Goal: Task Accomplishment & Management: Manage account settings

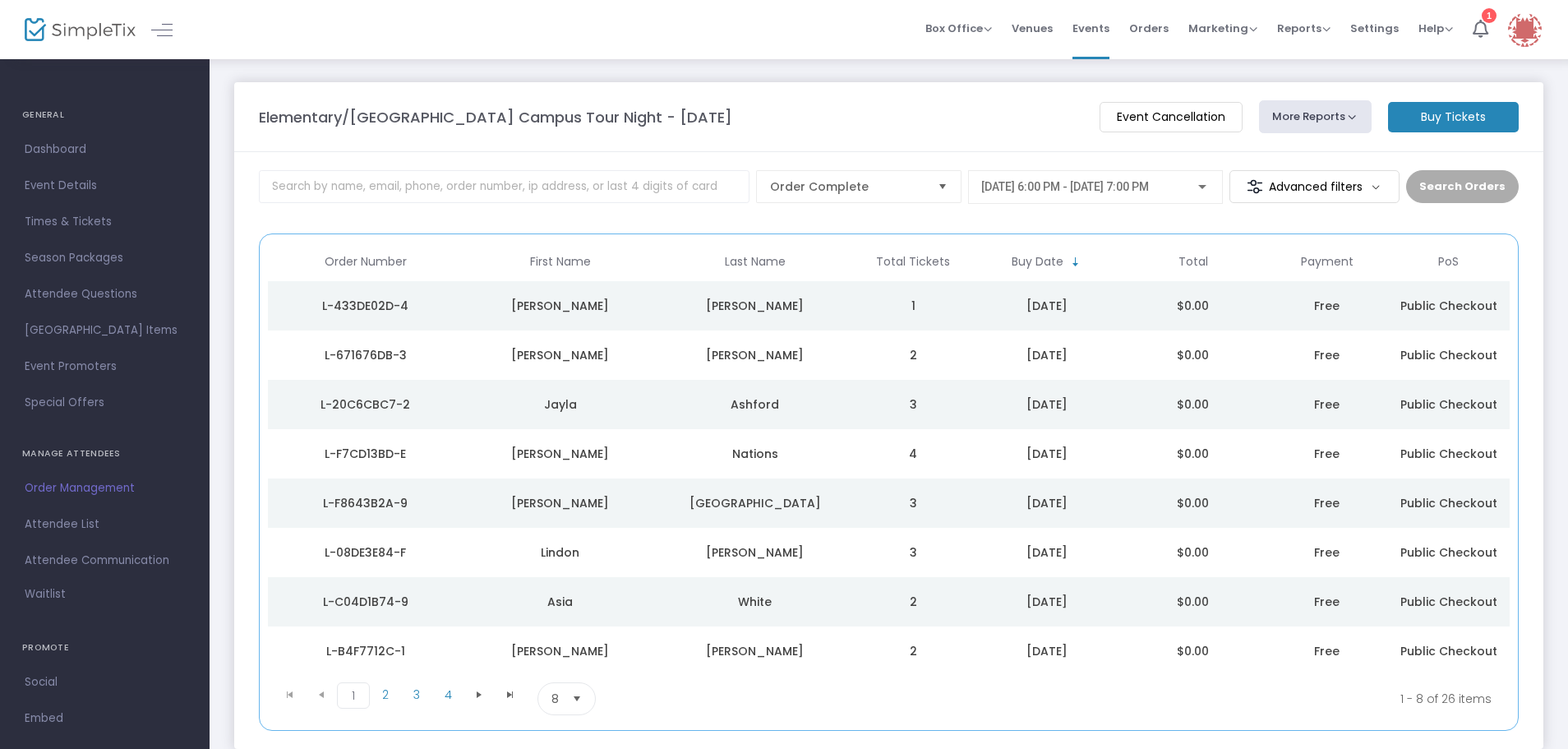
click at [52, 519] on span "Attendee List" at bounding box center [105, 524] width 161 height 22
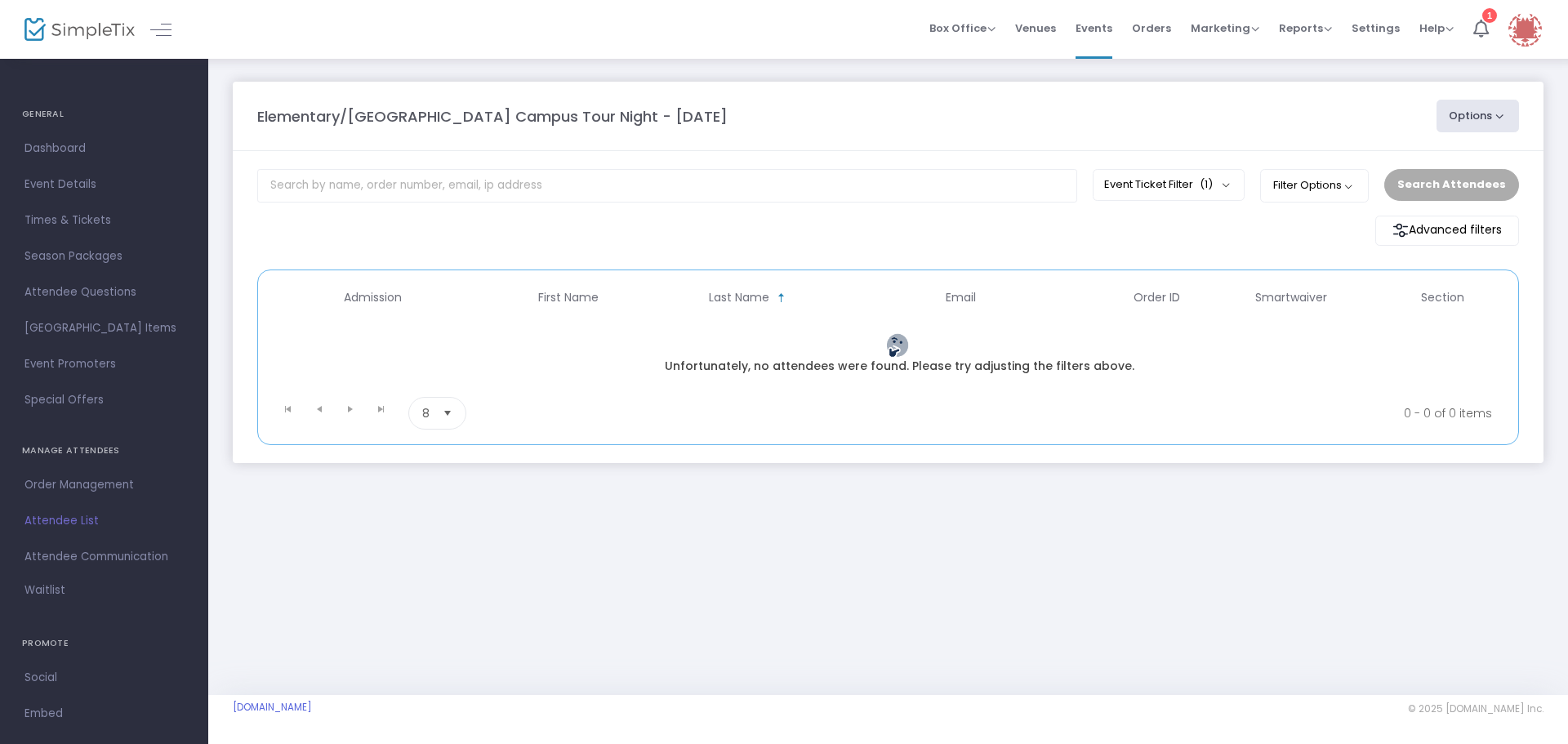
click at [87, 32] on img at bounding box center [79, 30] width 110 height 24
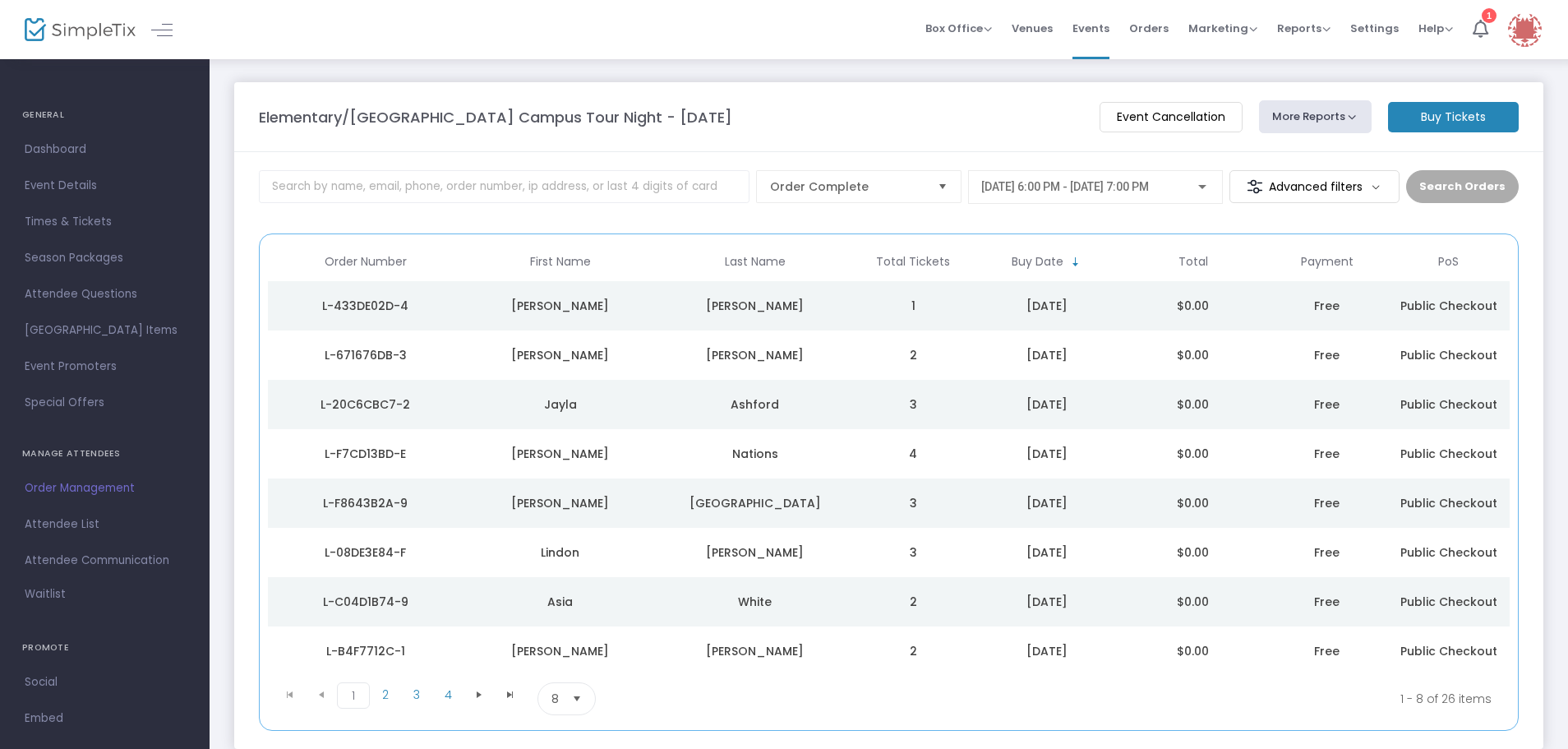
click at [1354, 111] on button "More Reports" at bounding box center [1316, 117] width 113 height 33
click at [1331, 216] on li "Export Order List" at bounding box center [1346, 221] width 172 height 32
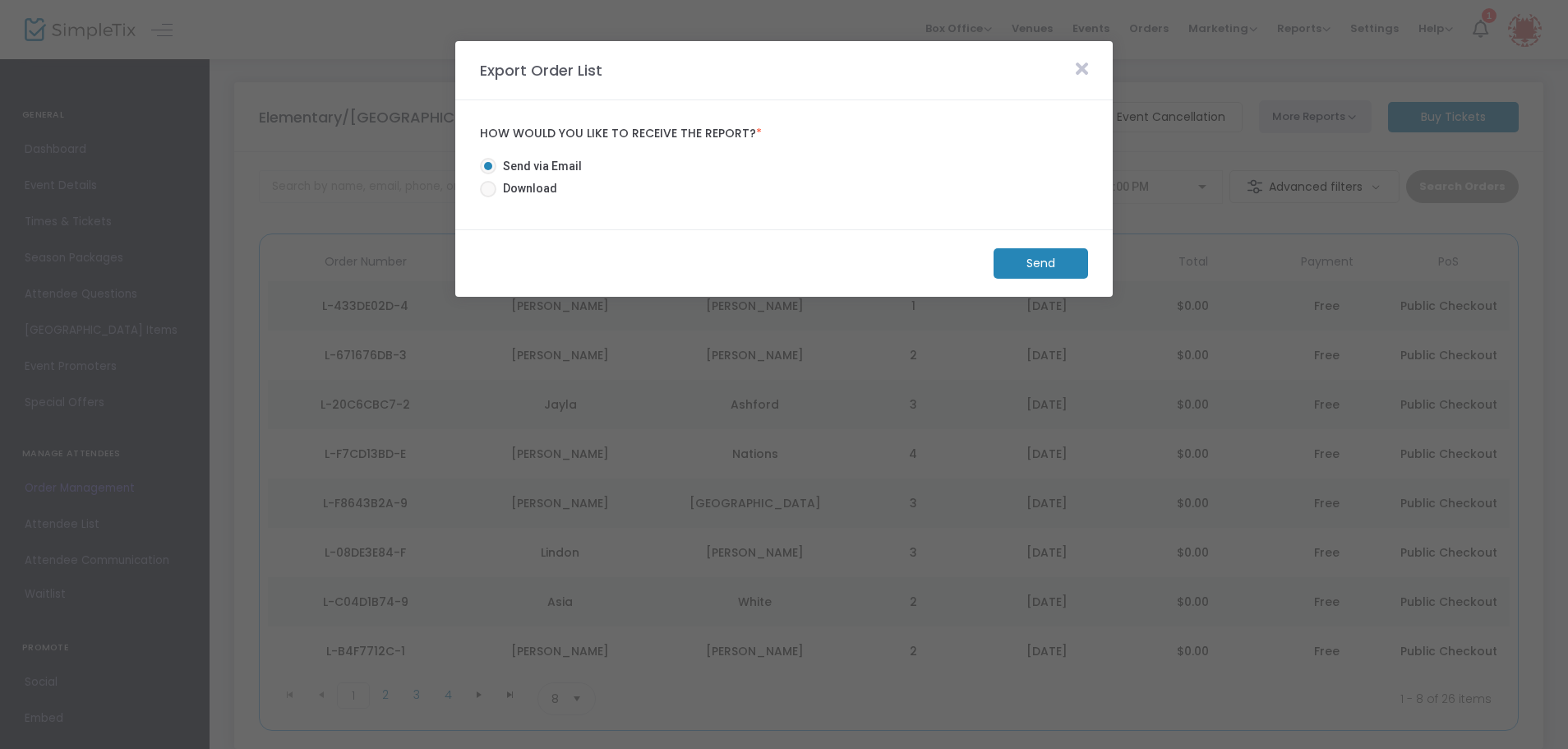
click at [1046, 268] on m-button "Send" at bounding box center [1041, 263] width 95 height 31
